Goal: Task Accomplishment & Management: Manage account settings

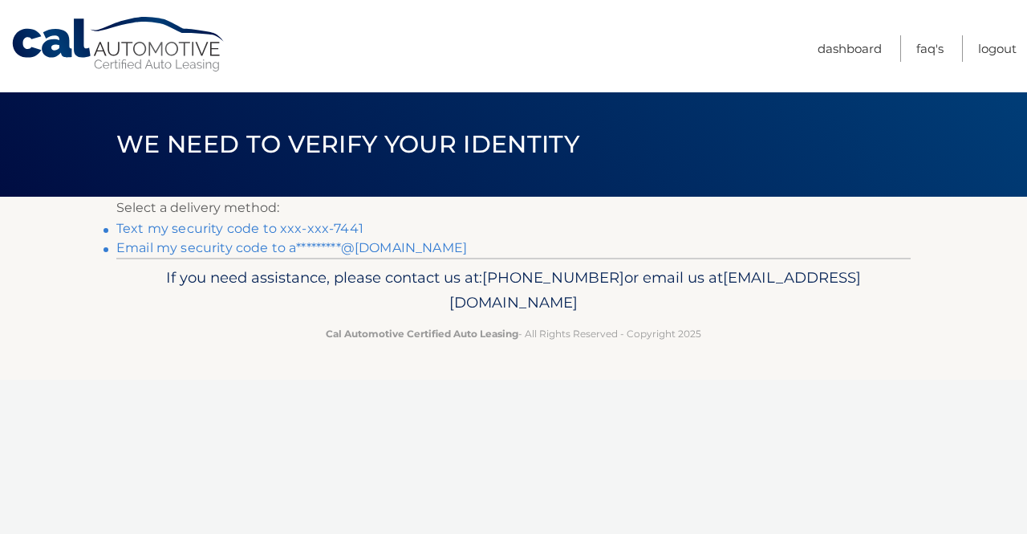
click at [323, 223] on link "Text my security code to xxx-xxx-7441" at bounding box center [239, 228] width 247 height 15
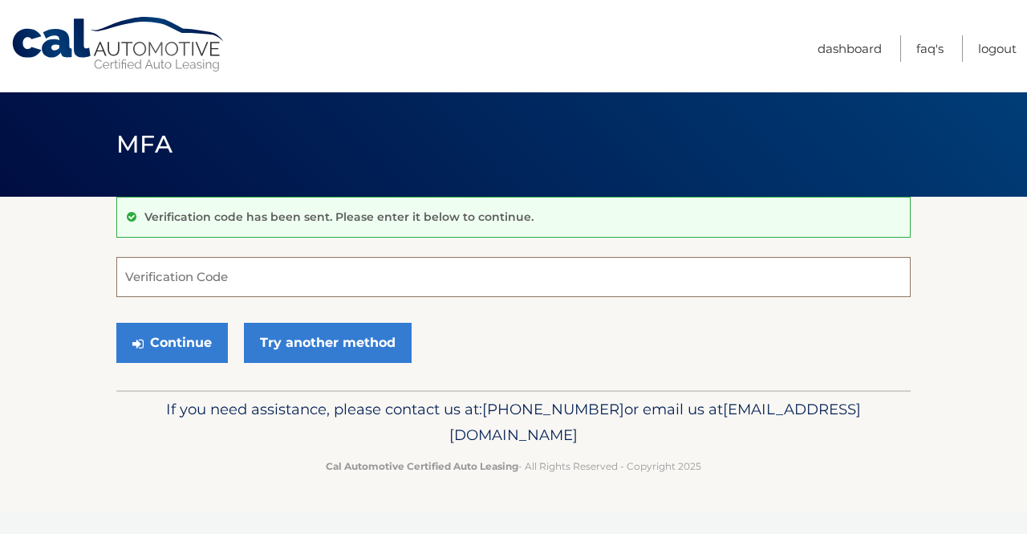
click at [319, 266] on input "Verification Code" at bounding box center [513, 277] width 795 height 40
click at [313, 262] on input "Verification Code" at bounding box center [513, 277] width 795 height 40
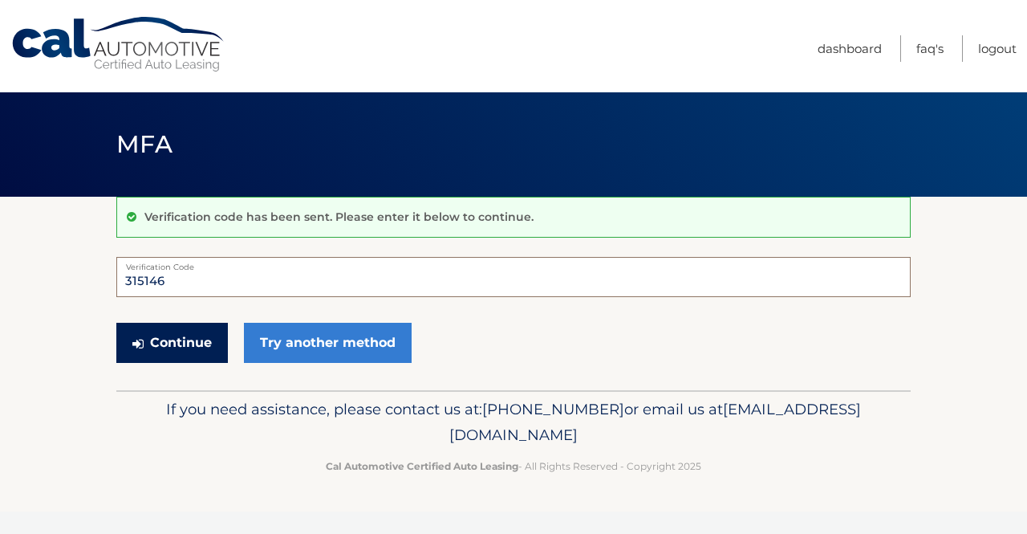
type input "315146"
click at [151, 335] on button "Continue" at bounding box center [172, 343] width 112 height 40
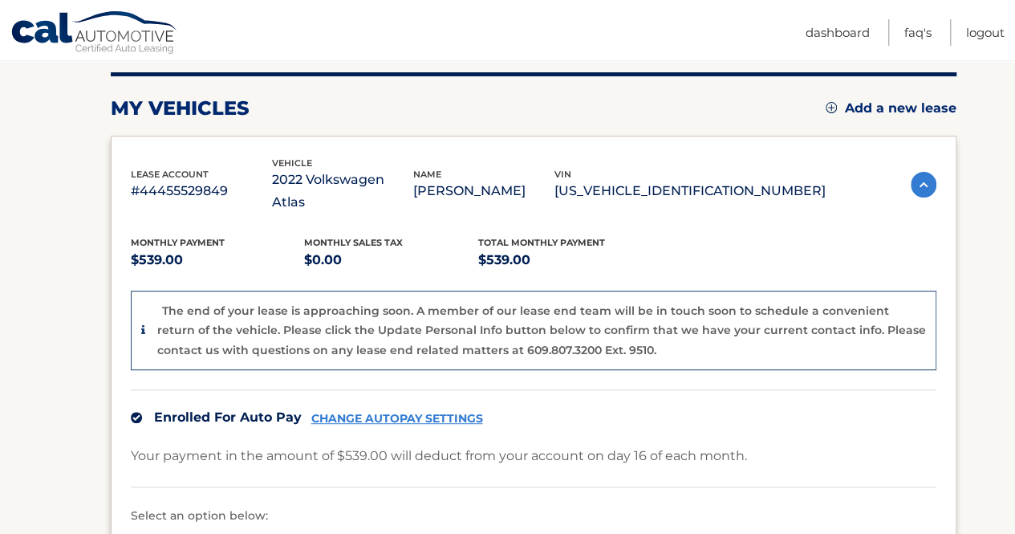
scroll to position [241, 0]
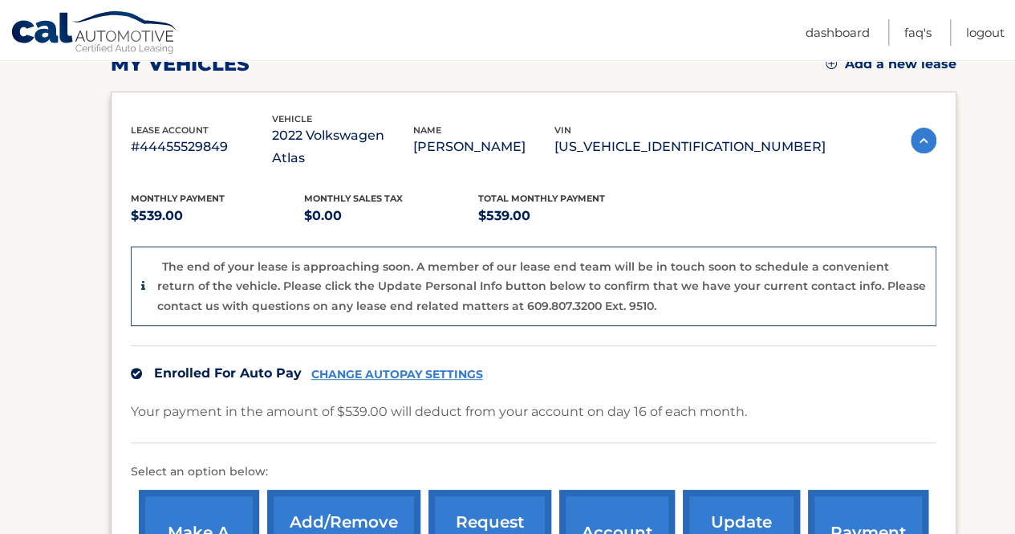
click at [634, 345] on div "Enrolled For Auto Pay CHANGE AUTOPAY SETTINGS" at bounding box center [534, 372] width 806 height 55
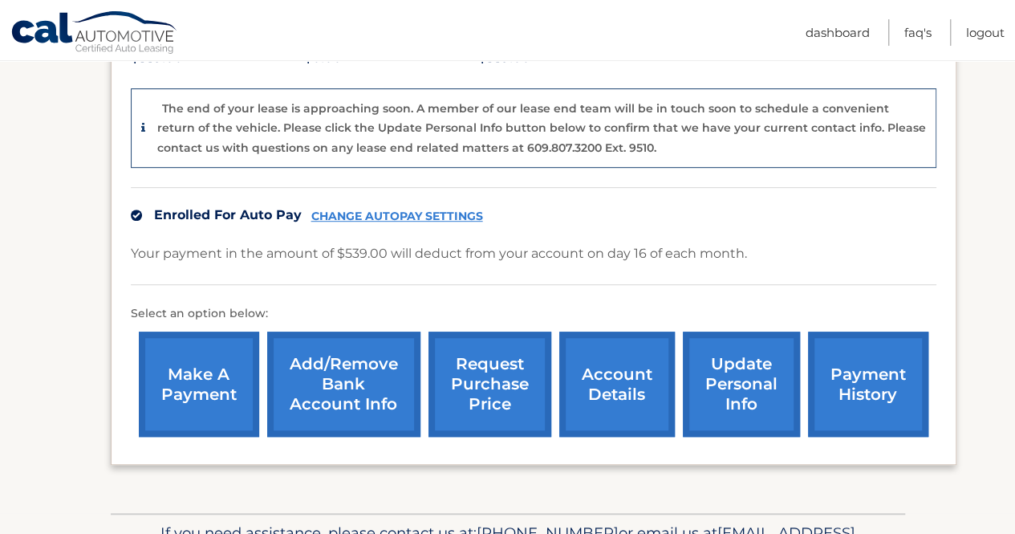
scroll to position [475, 0]
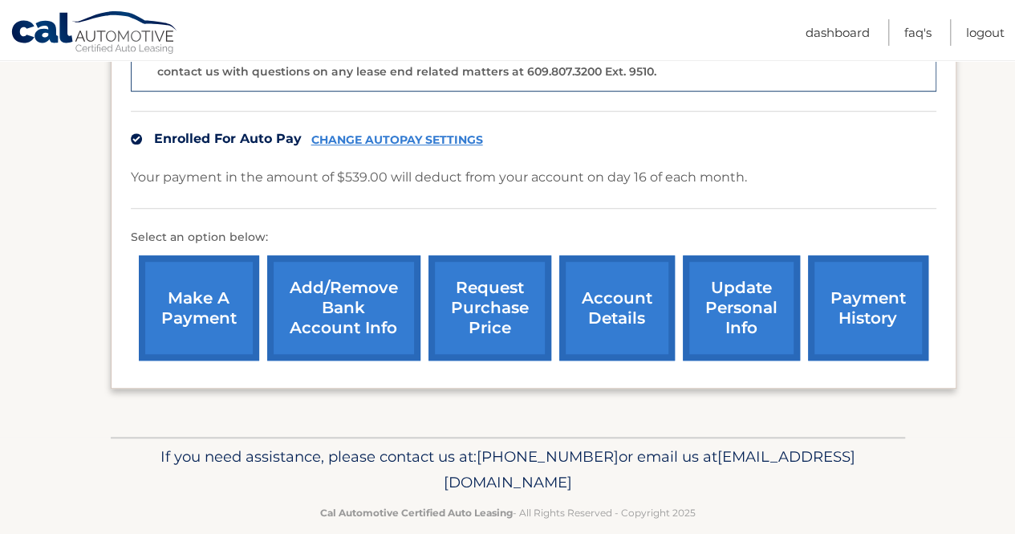
drag, startPoint x: 573, startPoint y: 63, endPoint x: 551, endPoint y: 38, distance: 33.0
click at [551, 38] on nav "Menu Dashboard FAQ's Logout" at bounding box center [622, 30] width 765 height 60
